Goal: Task Accomplishment & Management: Complete application form

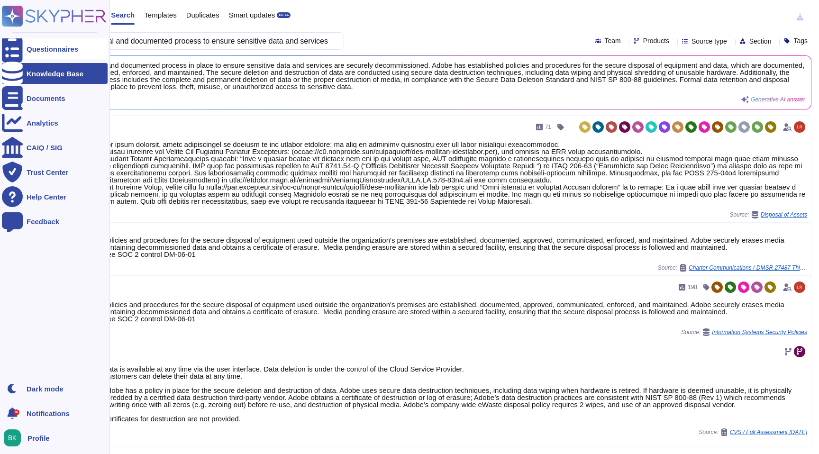
click at [27, 47] on div "Questionnaires" at bounding box center [53, 49] width 52 height 7
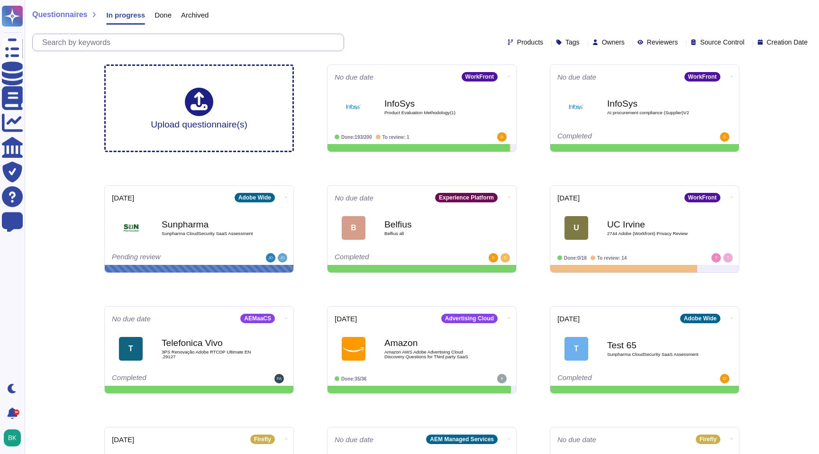
click at [132, 44] on input "text" at bounding box center [190, 42] width 306 height 17
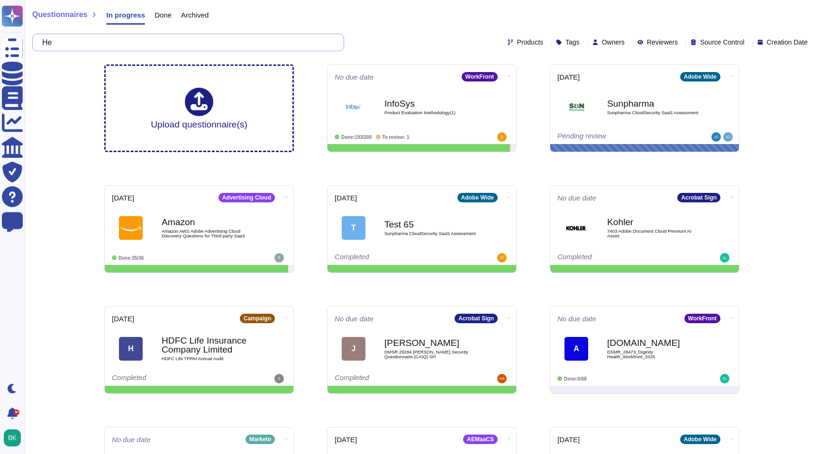
type input "H"
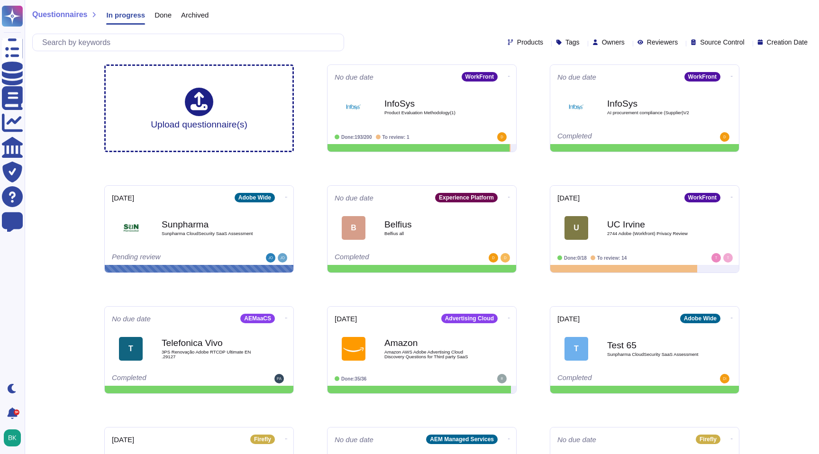
click at [161, 16] on span "Done" at bounding box center [163, 14] width 17 height 7
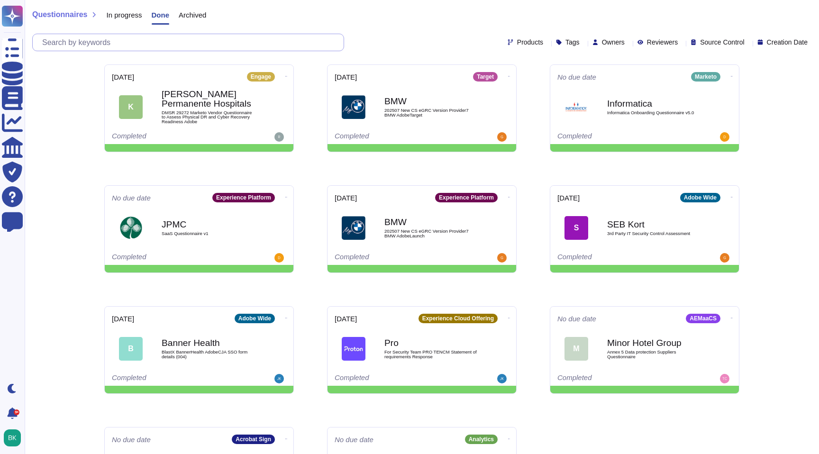
click at [127, 42] on input "text" at bounding box center [190, 42] width 306 height 17
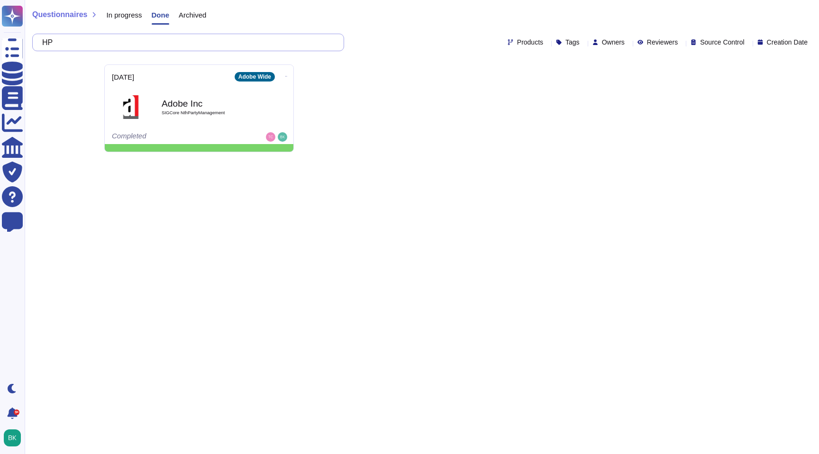
type input "H"
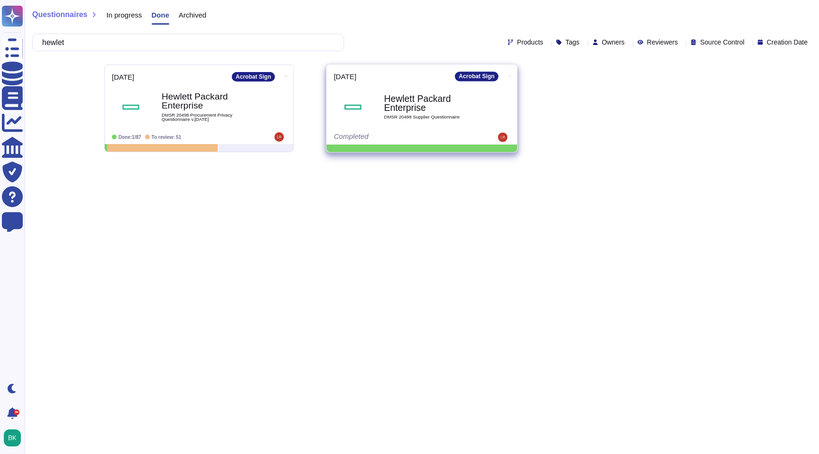
type input "hewlet"
click at [426, 111] on b "Hewlett Packard Enterprise" at bounding box center [432, 103] width 96 height 18
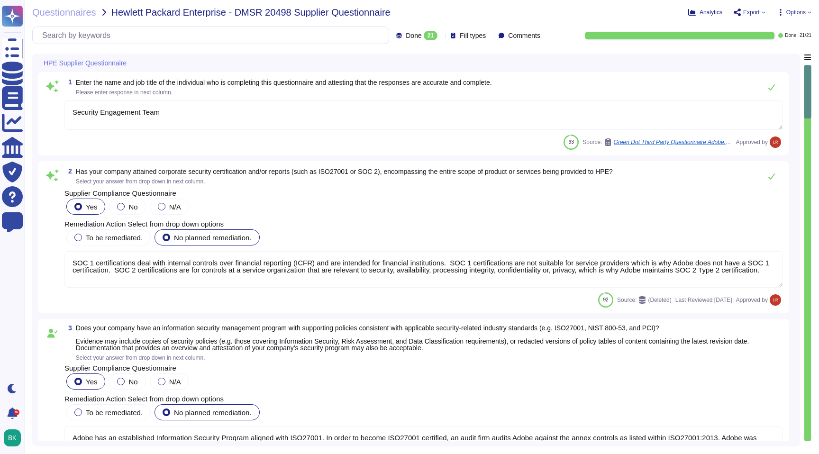
type textarea "Security Engagement Team"
type textarea "SOC 1 certifications deal with internal controls over financial reporting (ICFR…"
type textarea "Adobe has an established Information Security Program aligned with ISO27001. In…"
type textarea "All employees must complete annual security awareness training. Adobe personnel…"
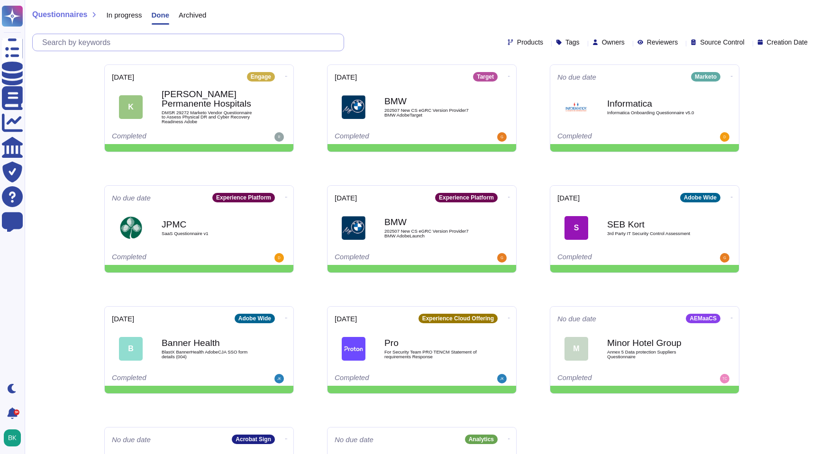
click at [160, 46] on input "text" at bounding box center [190, 42] width 306 height 17
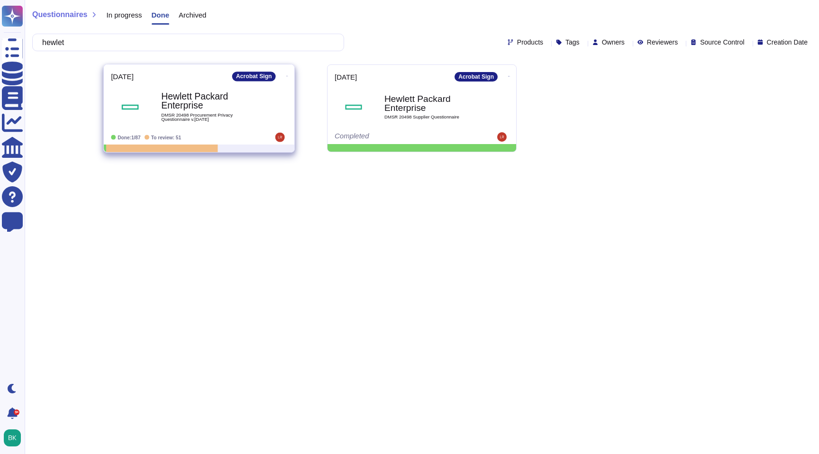
type input "hewlet"
click at [178, 101] on b "Hewlett Packard Enterprise" at bounding box center [209, 101] width 96 height 18
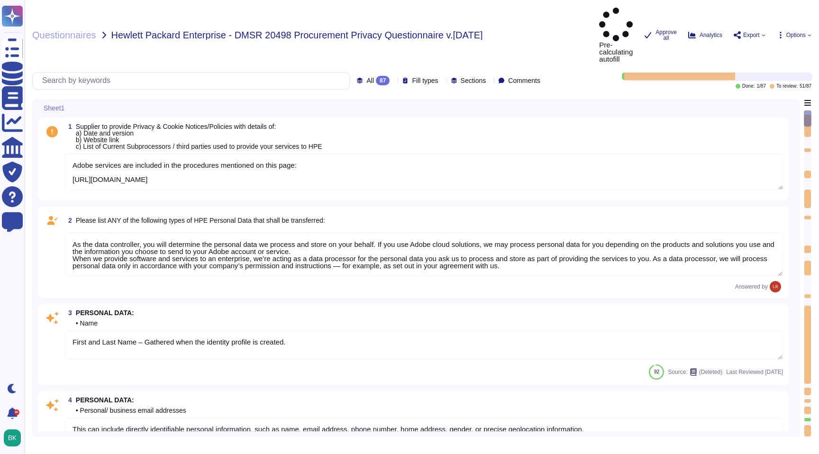
type textarea "Adobe services are included in the procedures mentioned on this page: https://w…"
type textarea "As the data controller, you will determine the personal data we process and sto…"
type textarea "First and Last Name – Gathered when the identity profile is created."
type textarea "This can include directly identifiable personal information, such as name, emai…"
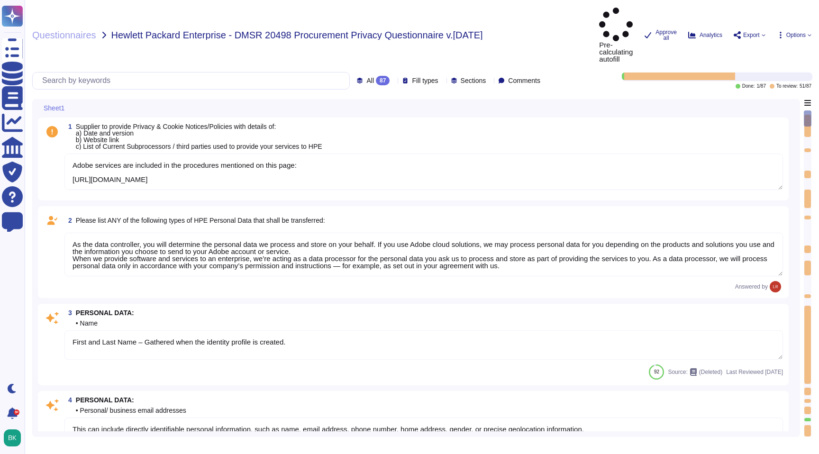
type textarea "* This can include directly identifiable personal information, such as name, em…"
type textarea "Yes we do all of the above - 2FA, audit trails, IP address filtering, firewalls…"
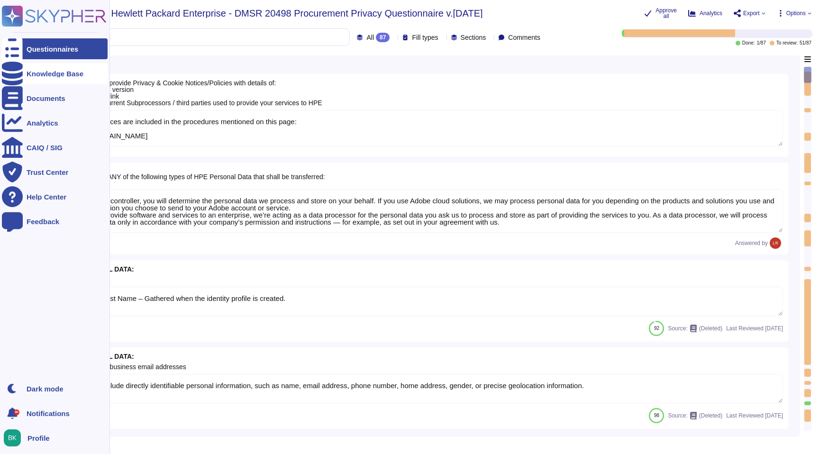
click at [37, 71] on div "Knowledge Base" at bounding box center [55, 73] width 57 height 7
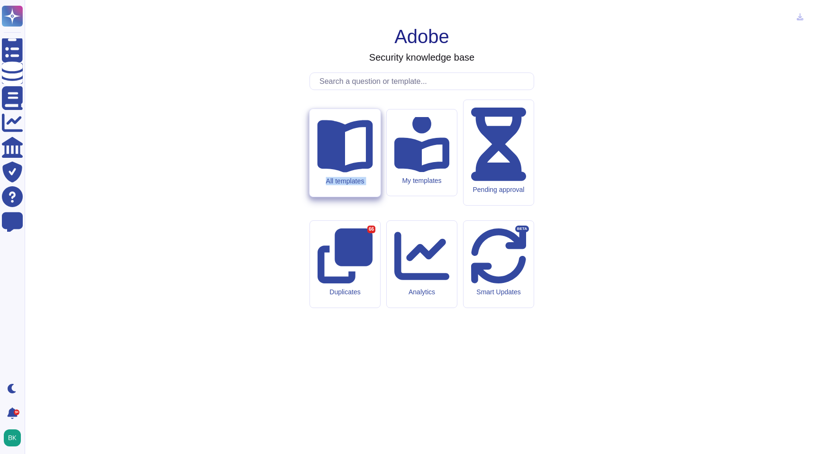
drag, startPoint x: 422, startPoint y: 195, endPoint x: 365, endPoint y: 185, distance: 57.9
click at [365, 185] on div "All templates My templates Pending approval Duplicates 66 Analytics Smart Updat…" at bounding box center [422, 264] width 225 height 329
click at [346, 173] on icon at bounding box center [344, 146] width 55 height 53
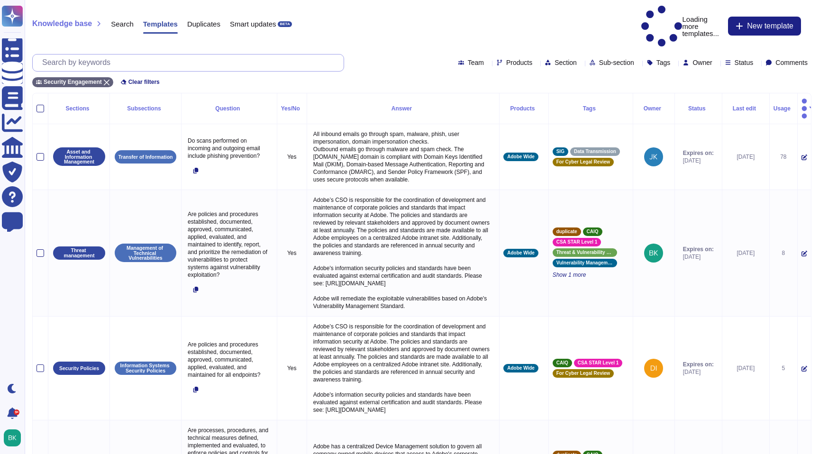
click at [106, 55] on input "text" at bounding box center [190, 63] width 306 height 17
paste input "Is there a risk assessment program that has been approved by management, commun…"
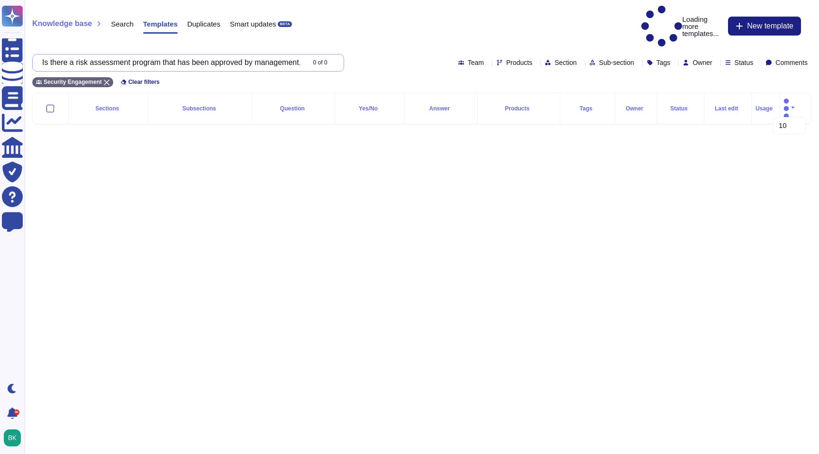
click at [178, 55] on input "Is there a risk assessment program that has been approved by management, commun…" at bounding box center [170, 63] width 267 height 17
click at [251, 55] on input "Is there a risk assessment program that has been approved by management, commun…" at bounding box center [170, 63] width 267 height 17
drag, startPoint x: 261, startPoint y: 41, endPoint x: 214, endPoint y: 40, distance: 47.0
click at [214, 55] on input "Is there a risk assessment program that has been approved by management, commun…" at bounding box center [170, 63] width 267 height 17
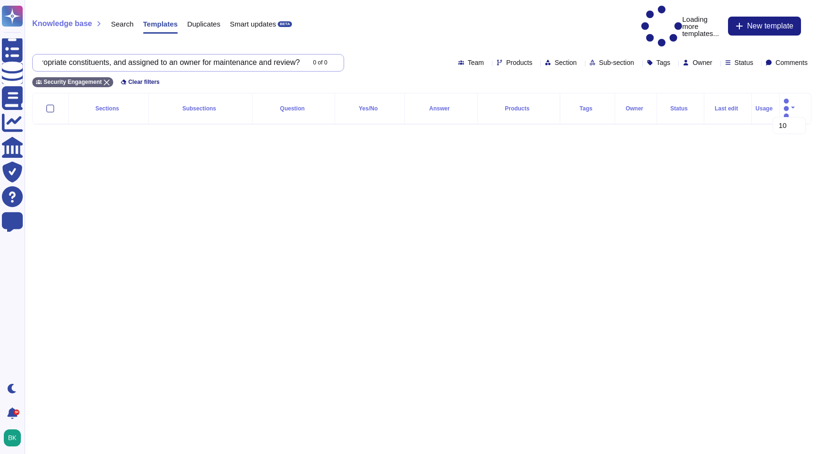
click at [261, 55] on input "Is there a risk assessment program that has been approved by management, commun…" at bounding box center [170, 63] width 267 height 17
drag, startPoint x: 273, startPoint y: 42, endPoint x: 54, endPoint y: 42, distance: 219.1
click at [54, 55] on input "Is there a risk assessment program that has been approved by management, commun…" at bounding box center [170, 63] width 267 height 17
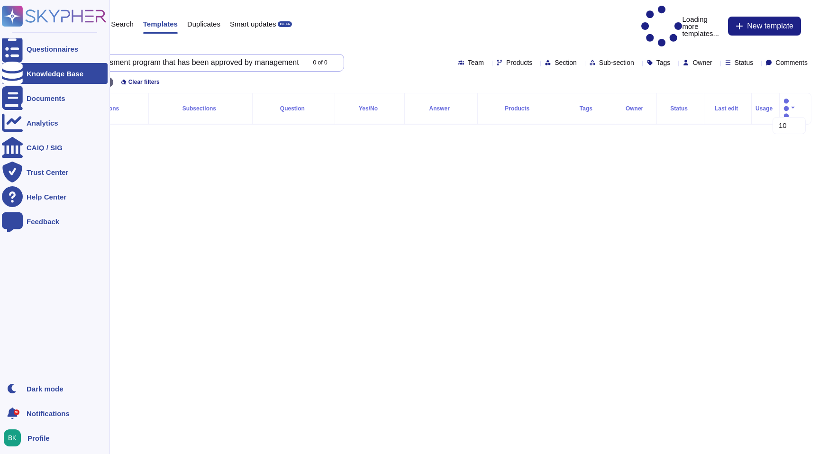
scroll to position [0, 0]
drag, startPoint x: 133, startPoint y: 40, endPoint x: 13, endPoint y: 34, distance: 120.2
click at [13, 34] on div "Questionnaires Knowledge Base Documents Analytics CAIQ / SIG Trust Center Help …" at bounding box center [409, 70] width 819 height 140
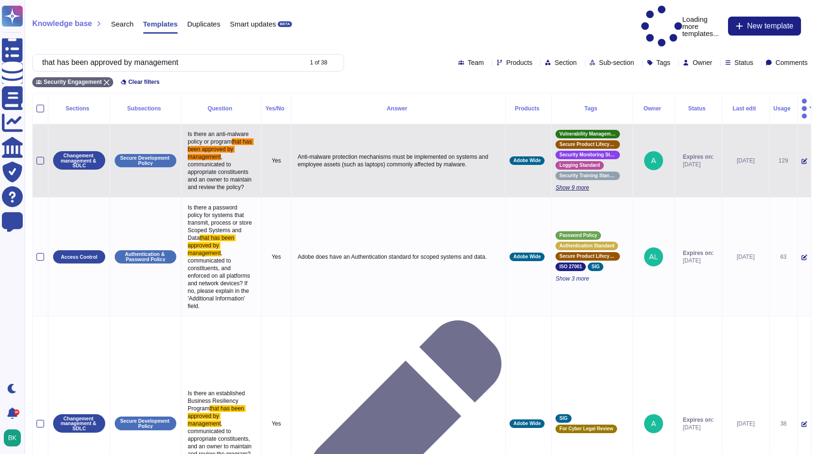
type input "that has been approved by management"
click at [556, 184] on span "Show 9 more" at bounding box center [593, 188] width 74 height 8
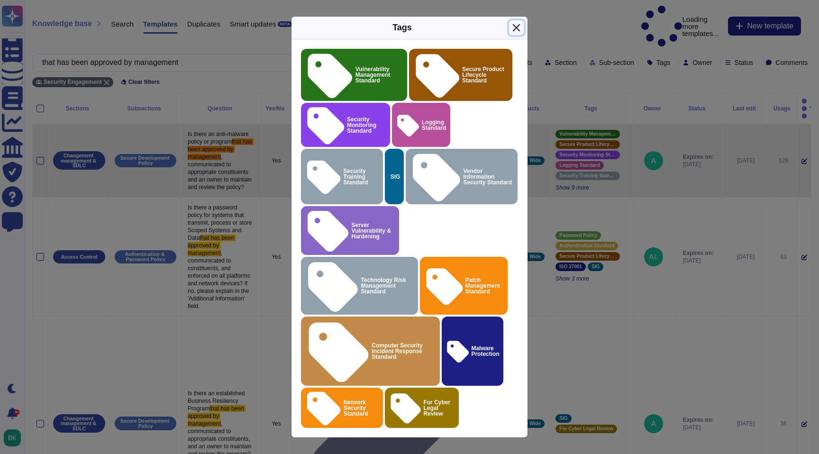
click at [517, 35] on button "Close" at bounding box center [516, 27] width 15 height 15
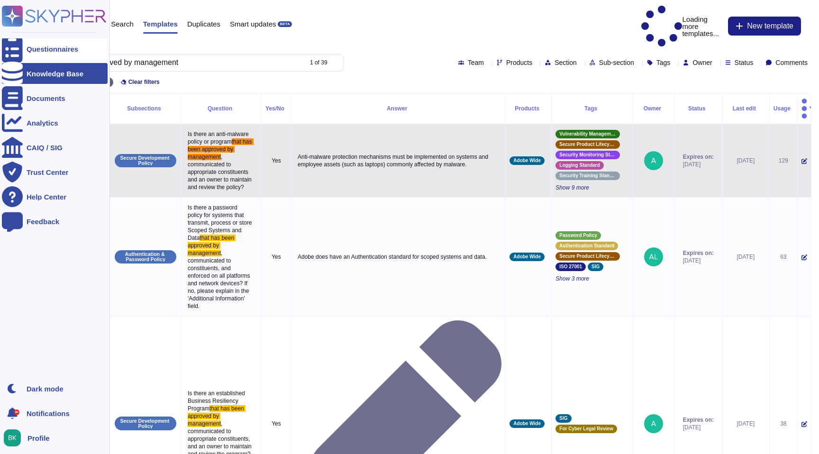
click at [24, 44] on div "Questionnaires" at bounding box center [55, 48] width 106 height 21
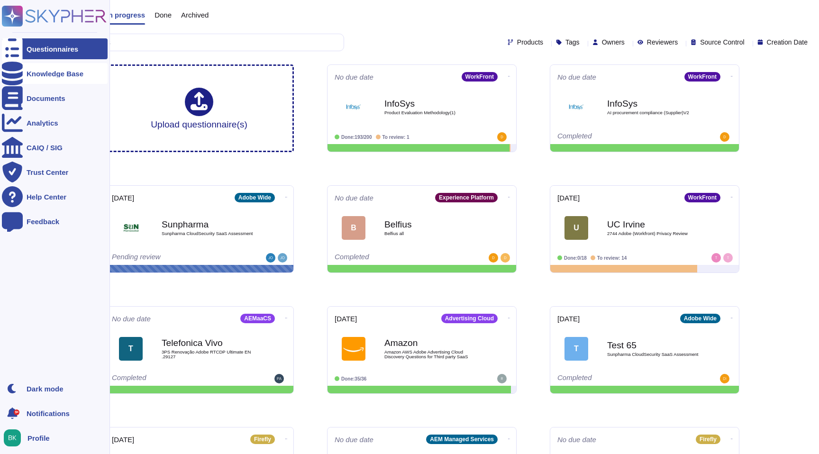
click at [17, 81] on div at bounding box center [12, 73] width 21 height 21
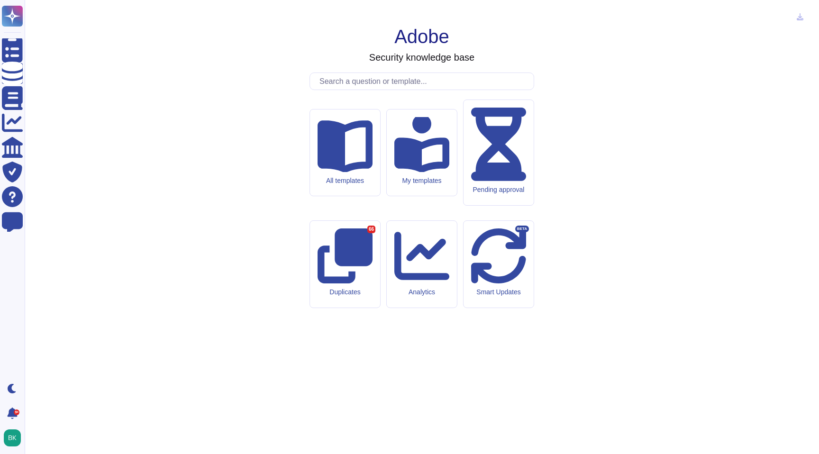
click at [383, 90] on input "text" at bounding box center [424, 81] width 219 height 17
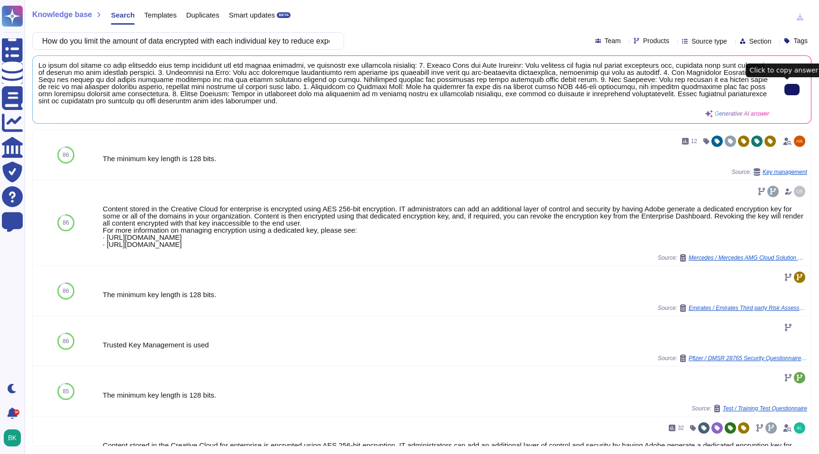
click at [788, 95] on button at bounding box center [792, 89] width 15 height 11
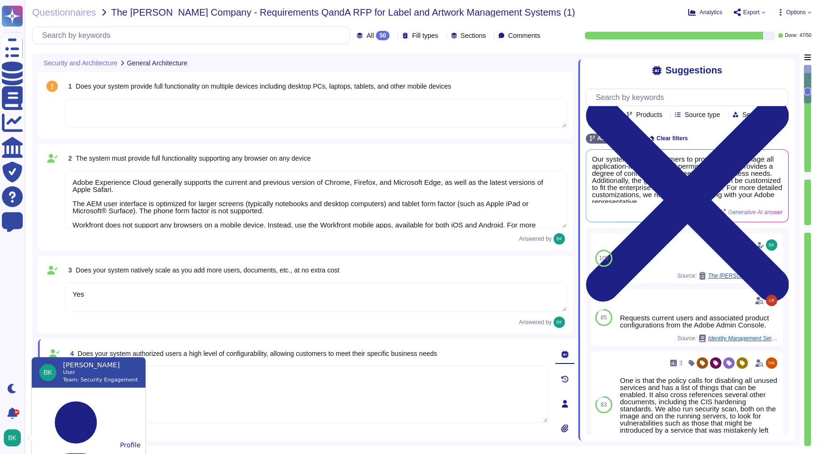
type textarea "Adobe Experience Cloud generally supports the current and previous version of C…"
type textarea "Yes"
type textarea "Yes. Adobe generally has RESTful APIs for each cloud offering. Information on t…"
type textarea "Capacity and use data for all relevant components of our cloud service offering…"
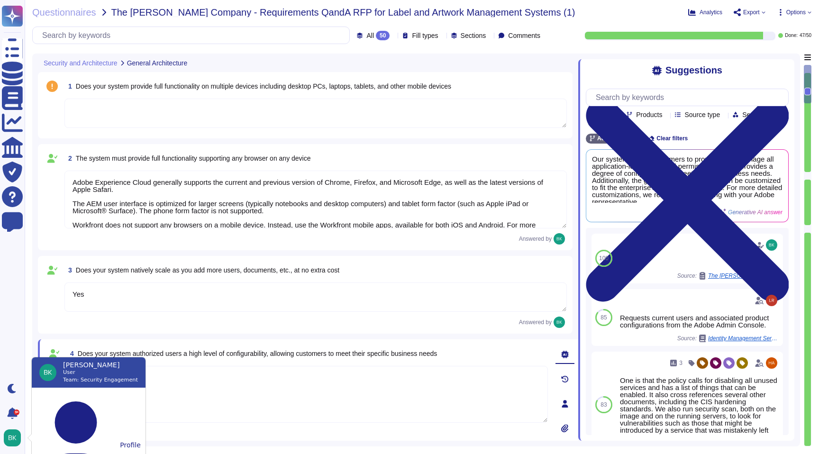
type textarea "Documentation, guidelines and procedures on the use of APIs and SDKs for Adobe …"
